Goal: Find specific page/section: Find specific page/section

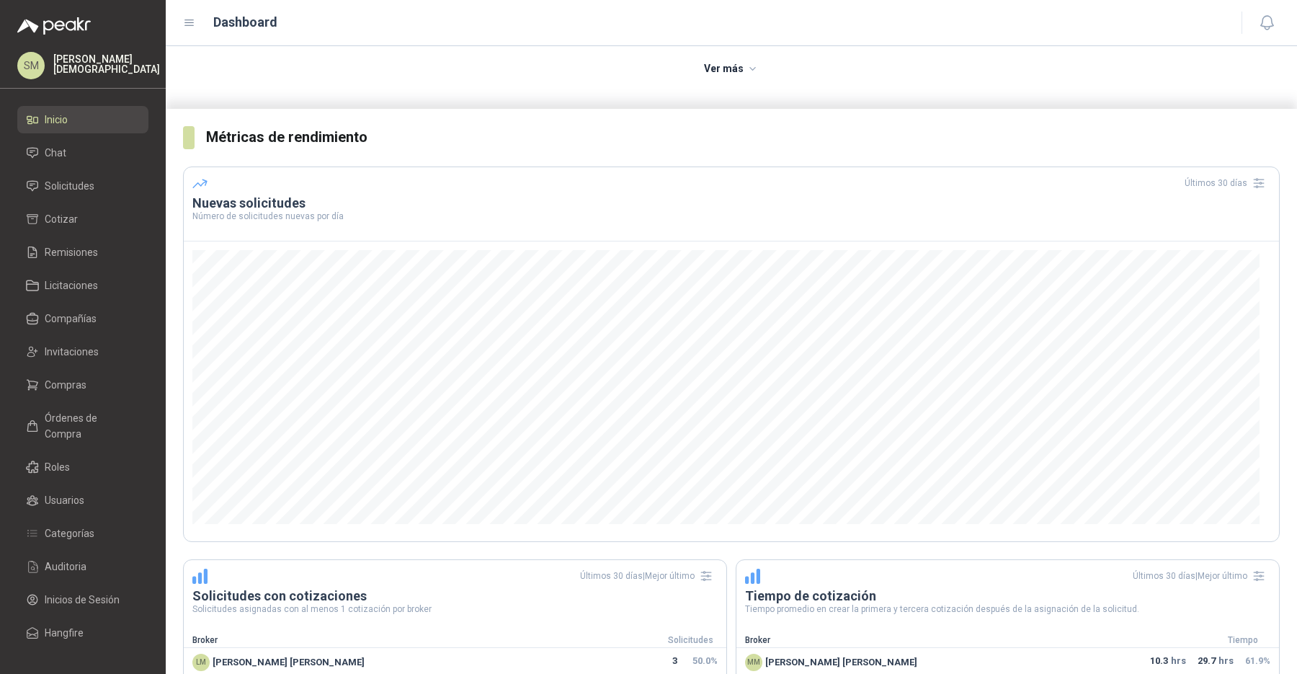
scroll to position [193, 0]
click at [96, 187] on li "Solicitudes" at bounding box center [83, 186] width 114 height 16
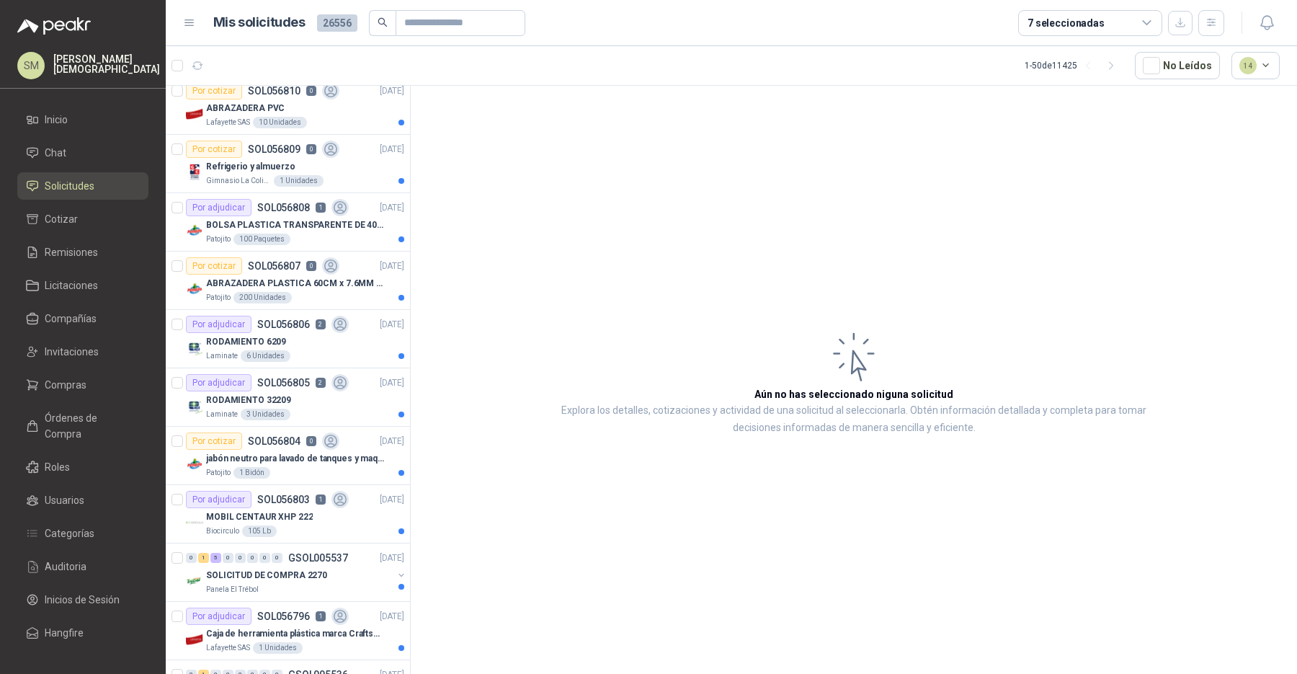
scroll to position [243, 0]
click at [303, 339] on div "RODAMIENTO 6209" at bounding box center [305, 340] width 198 height 17
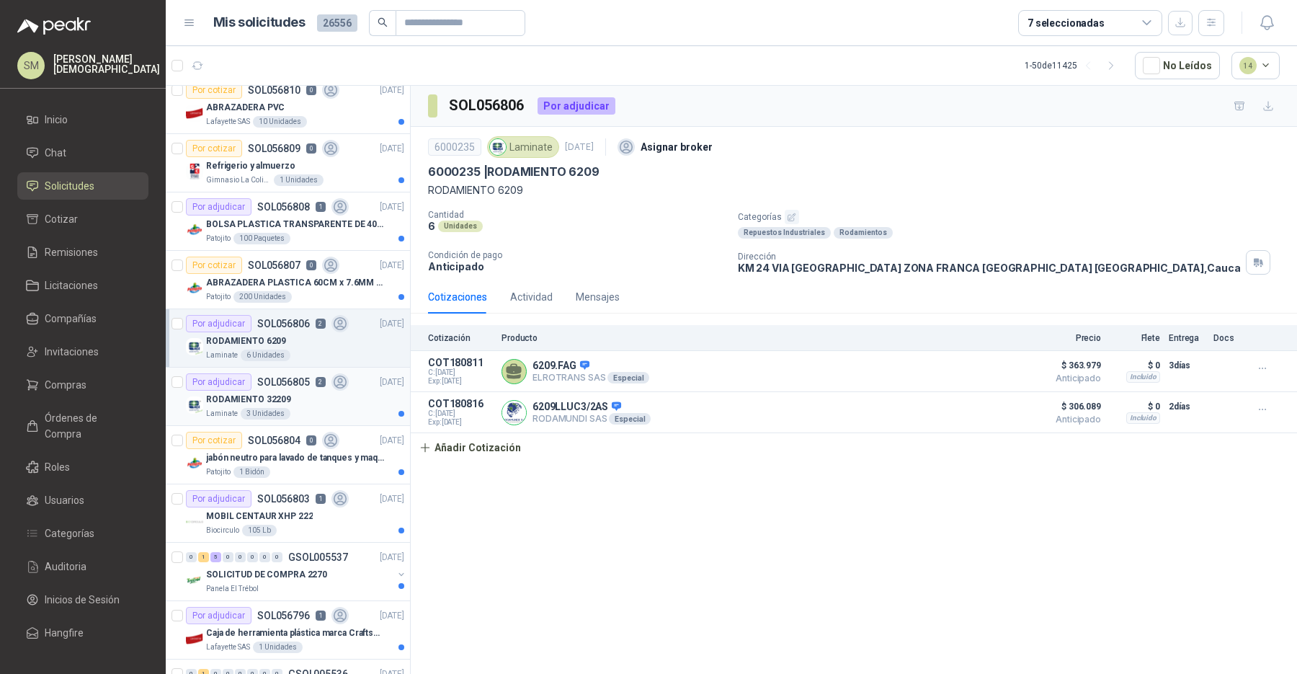
click at [288, 401] on div "RODAMIENTO 32209" at bounding box center [305, 398] width 198 height 17
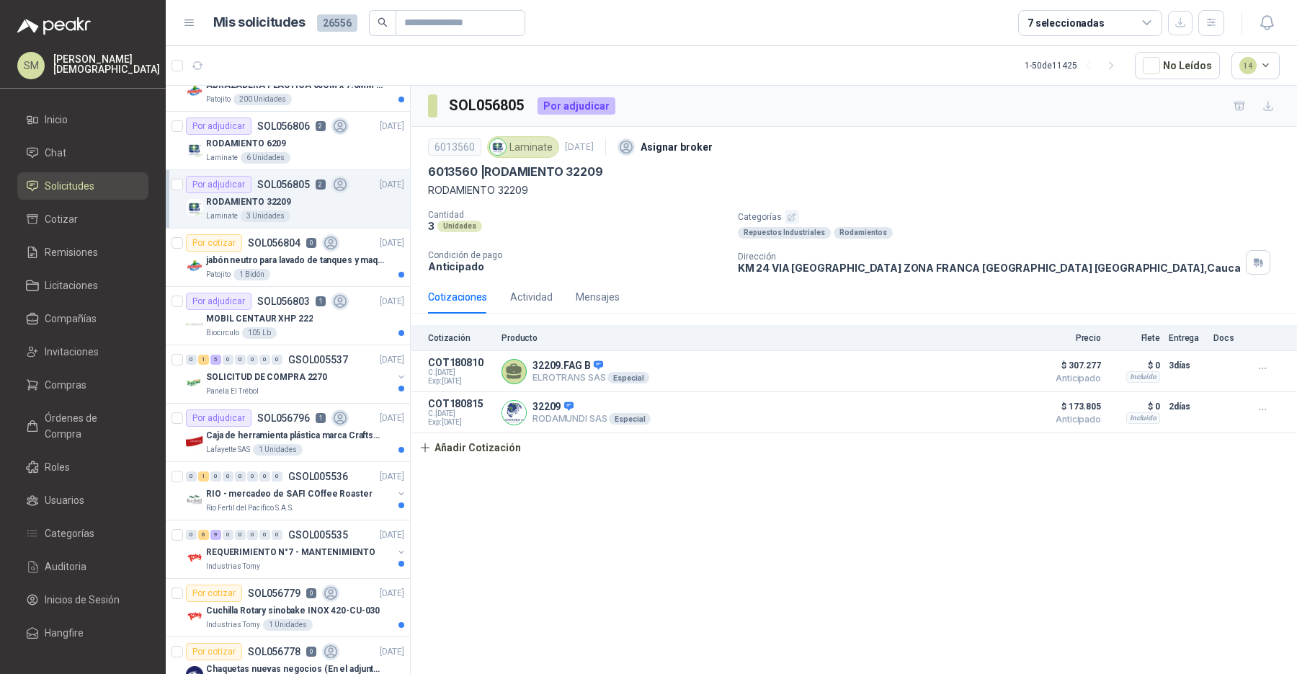
scroll to position [450, 0]
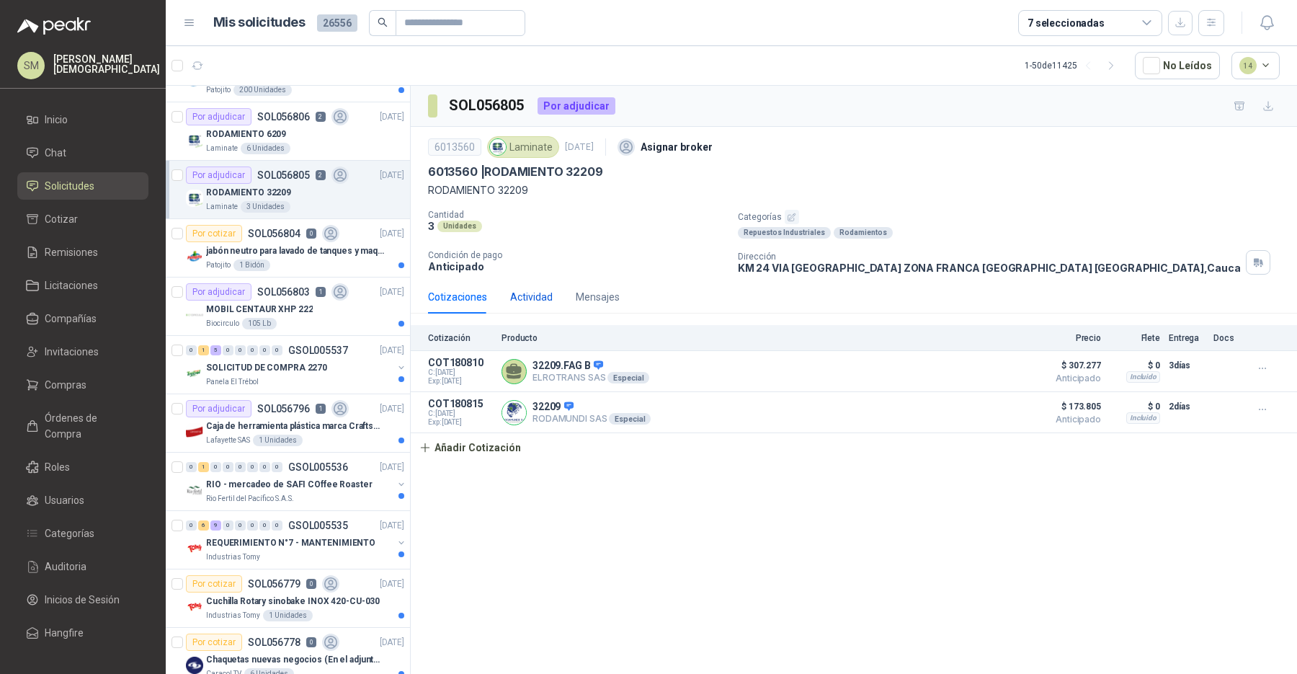
click at [528, 300] on div "Actividad" at bounding box center [531, 297] width 43 height 16
